Goal: Information Seeking & Learning: Check status

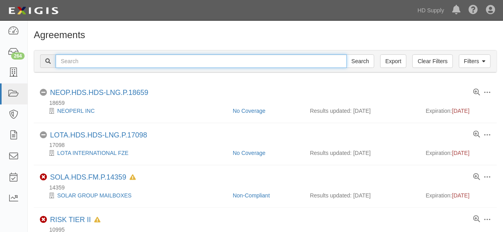
click at [84, 60] on input "text" at bounding box center [201, 61] width 291 height 14
type input "gibby"
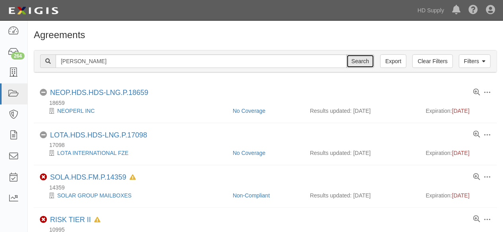
click at [362, 59] on input "Search" at bounding box center [361, 61] width 28 height 14
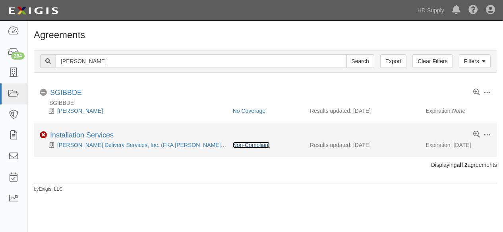
click at [246, 145] on link "Non-Compliant" at bounding box center [251, 145] width 37 height 6
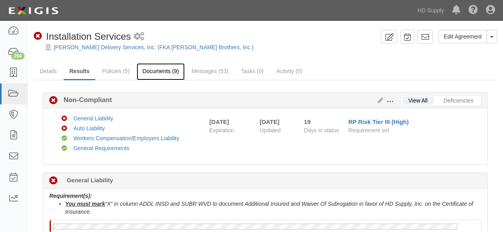
click at [157, 72] on link "Documents (9)" at bounding box center [161, 71] width 49 height 17
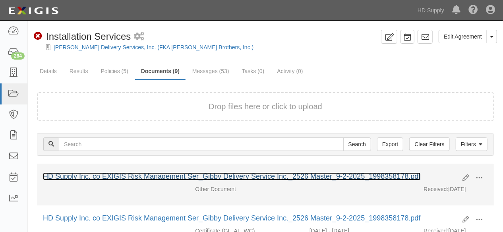
click at [185, 179] on link "HD Supply Inc. co EXIGIS Risk Management Ser_Gibby Delivery Service Inc._2526 M…" at bounding box center [232, 177] width 378 height 8
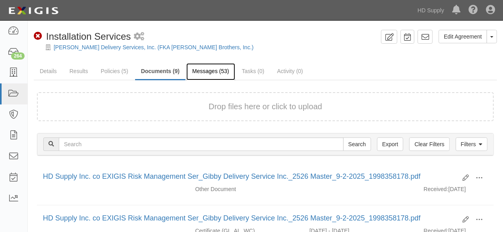
click at [205, 72] on link "Messages (53)" at bounding box center [210, 71] width 49 height 17
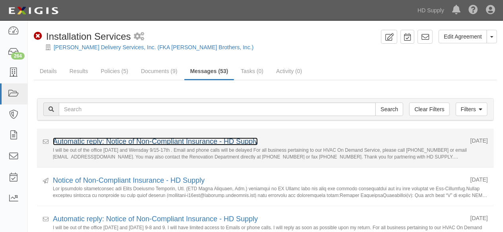
click at [136, 142] on link "Automatic reply: Notice of Non-Compliant Insurance - HD Supply" at bounding box center [155, 142] width 205 height 8
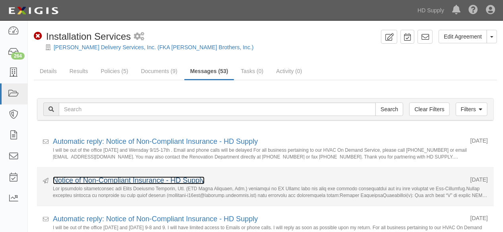
click at [103, 181] on link "Notice of Non-Compliant Insurance - HD Supply" at bounding box center [129, 181] width 152 height 8
click at [113, 182] on link "Notice of Non-Compliant Insurance - HD Supply" at bounding box center [129, 181] width 152 height 8
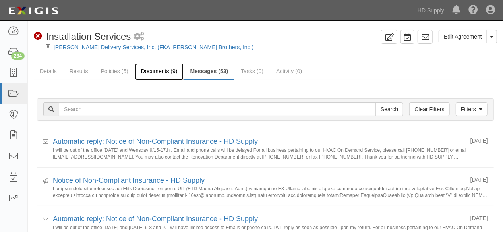
click at [155, 72] on link "Documents (9)" at bounding box center [159, 71] width 49 height 17
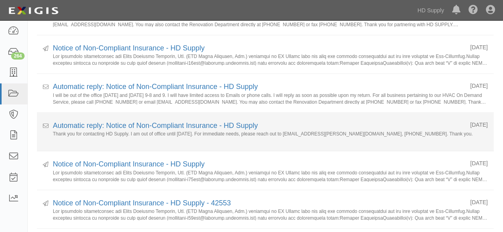
scroll to position [177, 0]
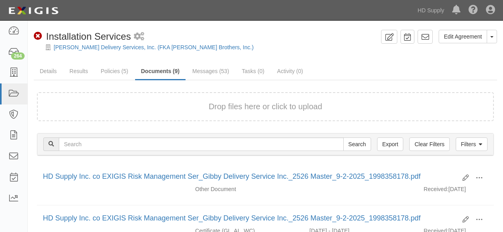
scroll to position [88, 0]
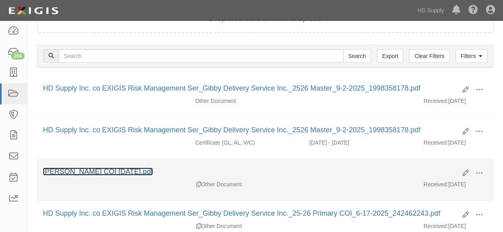
click at [89, 171] on link "[PERSON_NAME] COI [DATE].pdf" at bounding box center [98, 172] width 110 height 8
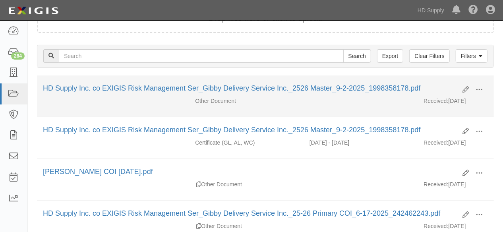
scroll to position [0, 0]
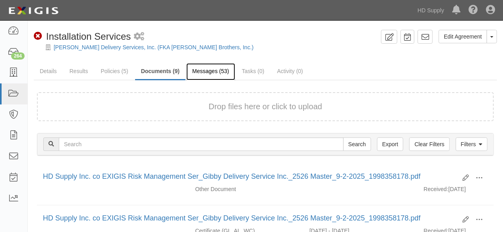
click at [207, 71] on link "Messages (53)" at bounding box center [210, 71] width 49 height 17
